Goal: Download file/media

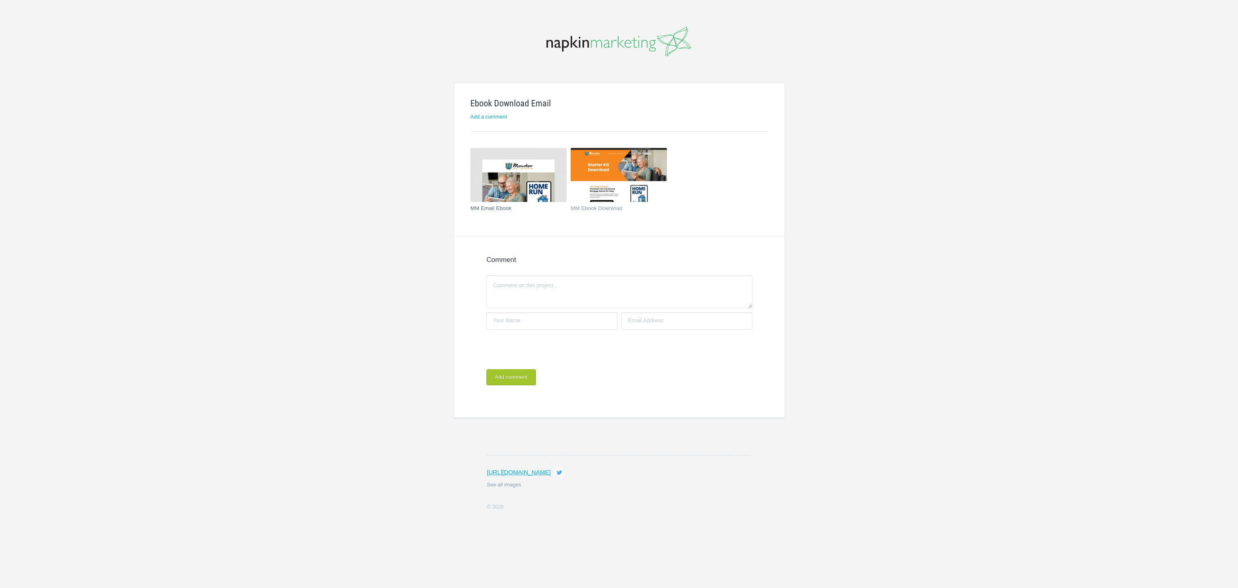
click at [514, 177] on img at bounding box center [518, 175] width 96 height 54
click at [615, 171] on img at bounding box center [619, 175] width 96 height 54
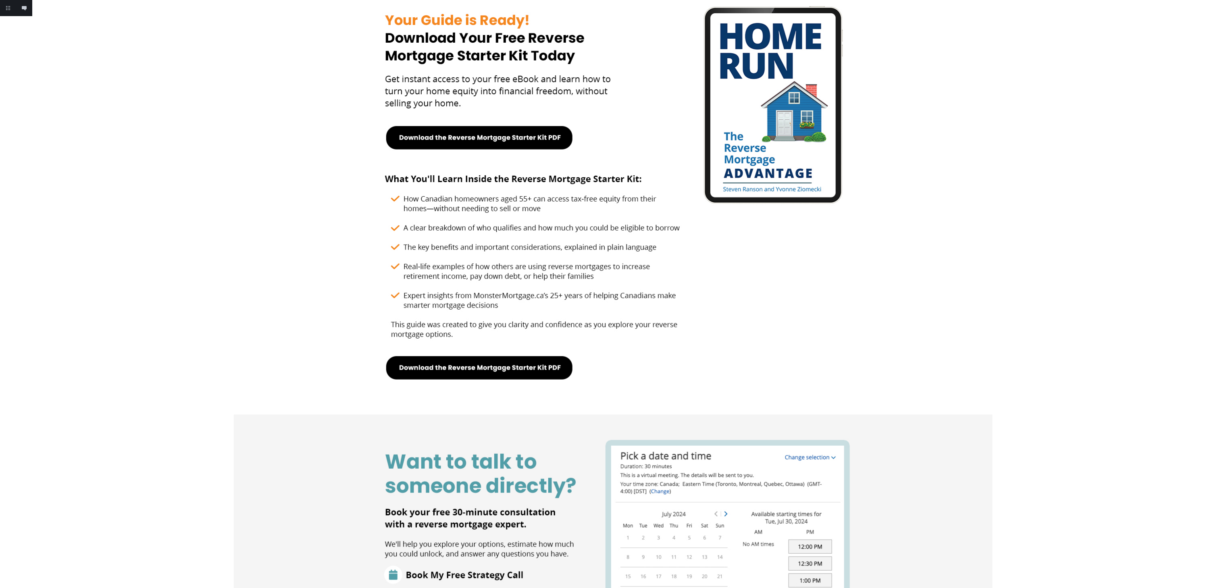
scroll to position [281, 0]
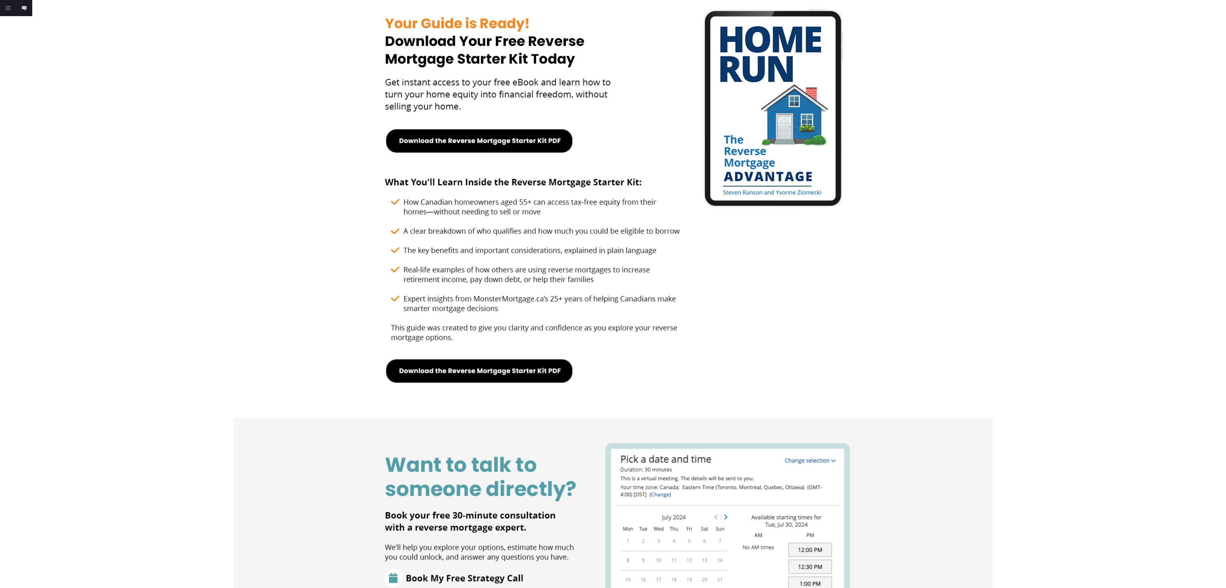
click at [498, 369] on img at bounding box center [613, 274] width 759 height 1111
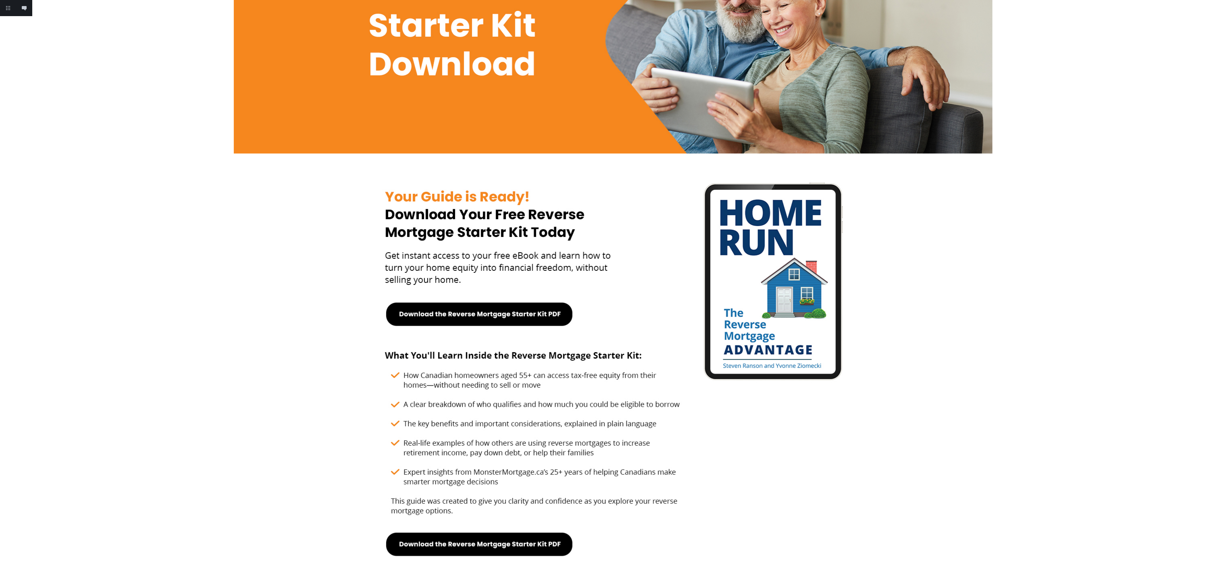
scroll to position [0, 0]
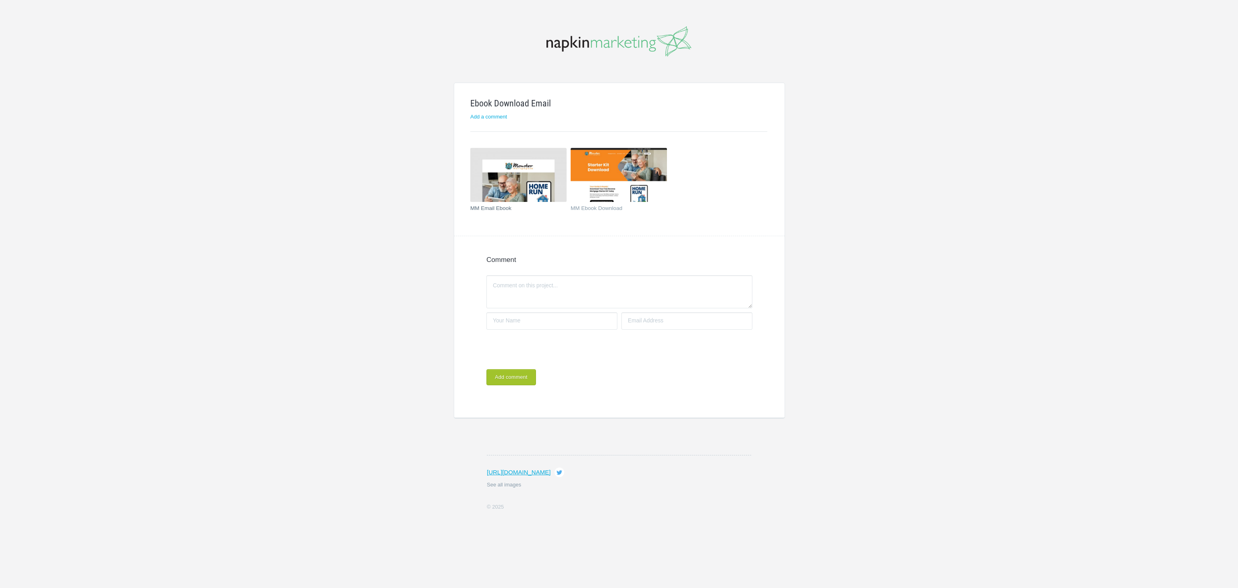
click at [509, 179] on img at bounding box center [518, 175] width 96 height 54
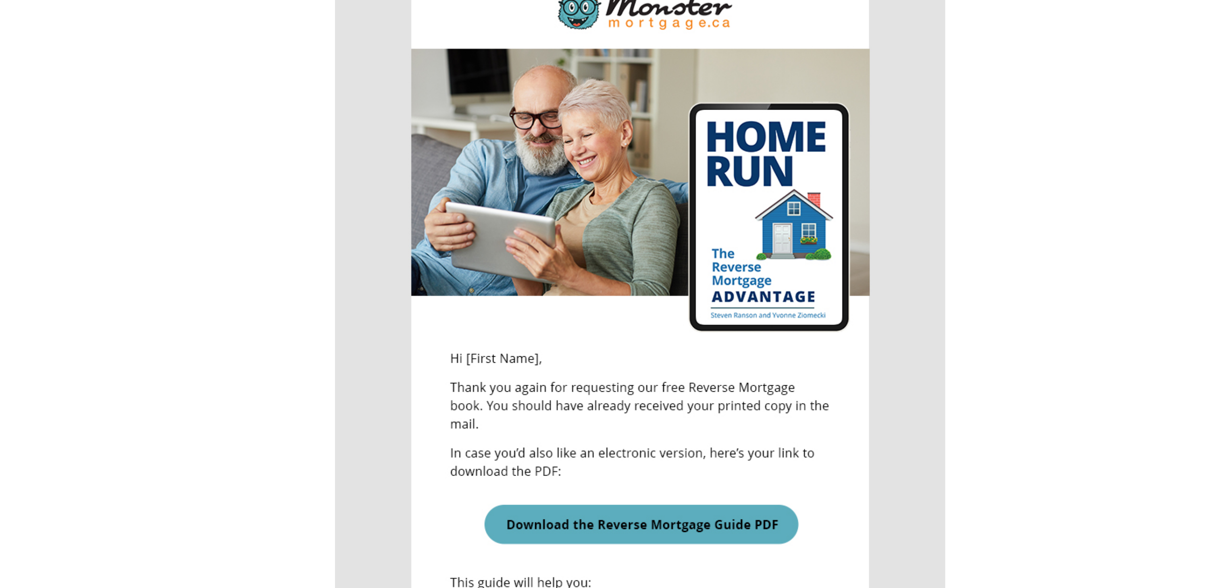
scroll to position [41, 0]
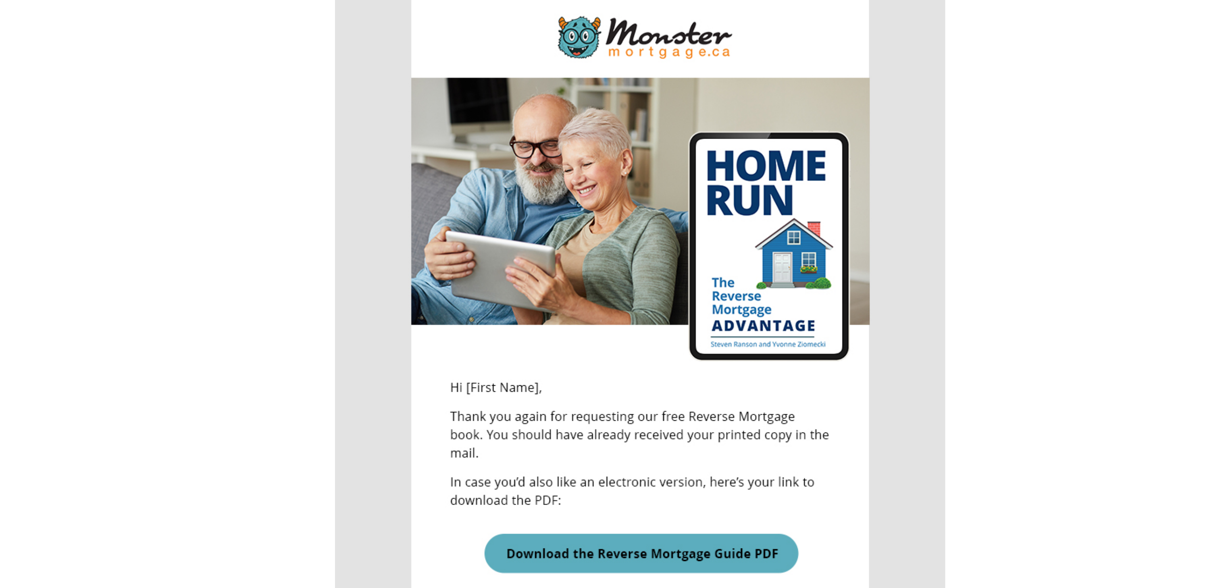
click at [793, 127] on div at bounding box center [613, 316] width 1226 height 715
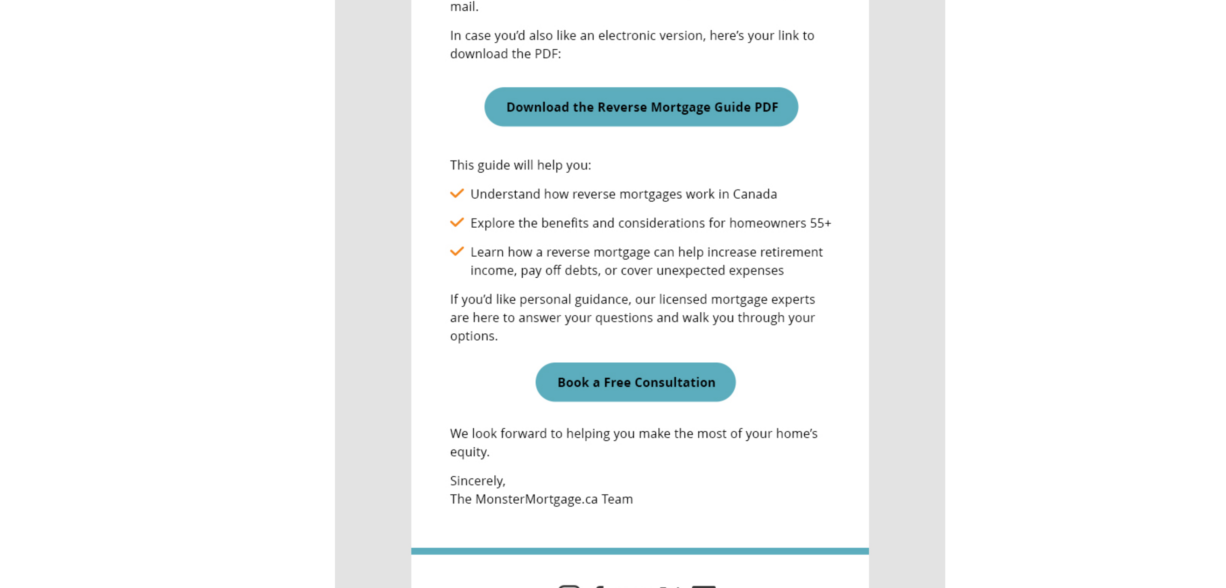
scroll to position [0, 0]
click at [829, 423] on div at bounding box center [613, 357] width 1226 height 715
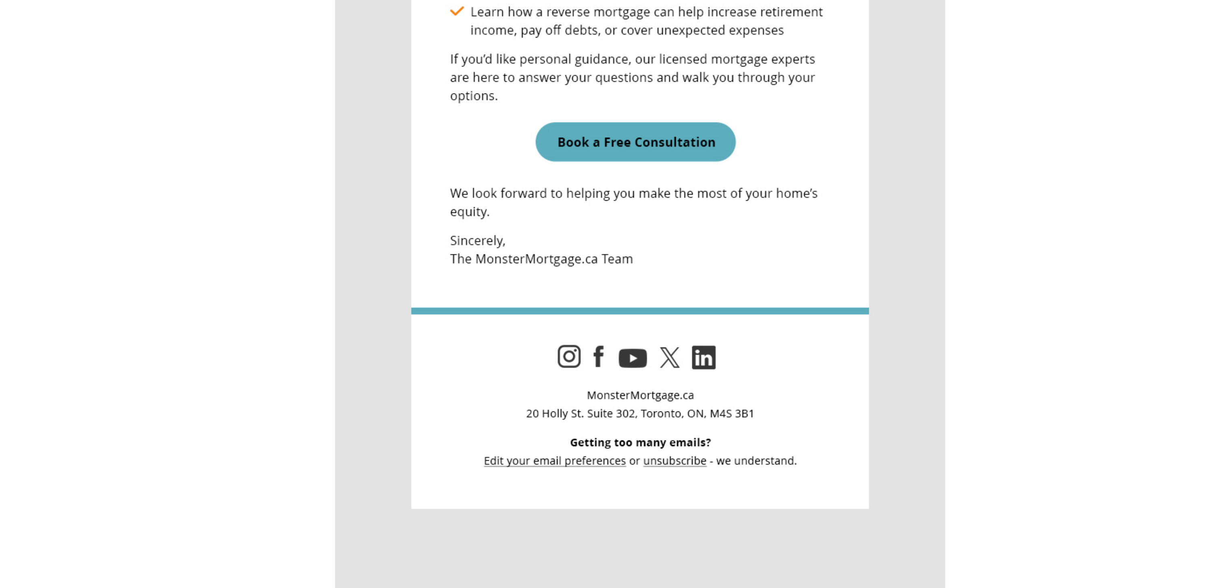
scroll to position [125, 0]
